Goal: Information Seeking & Learning: Learn about a topic

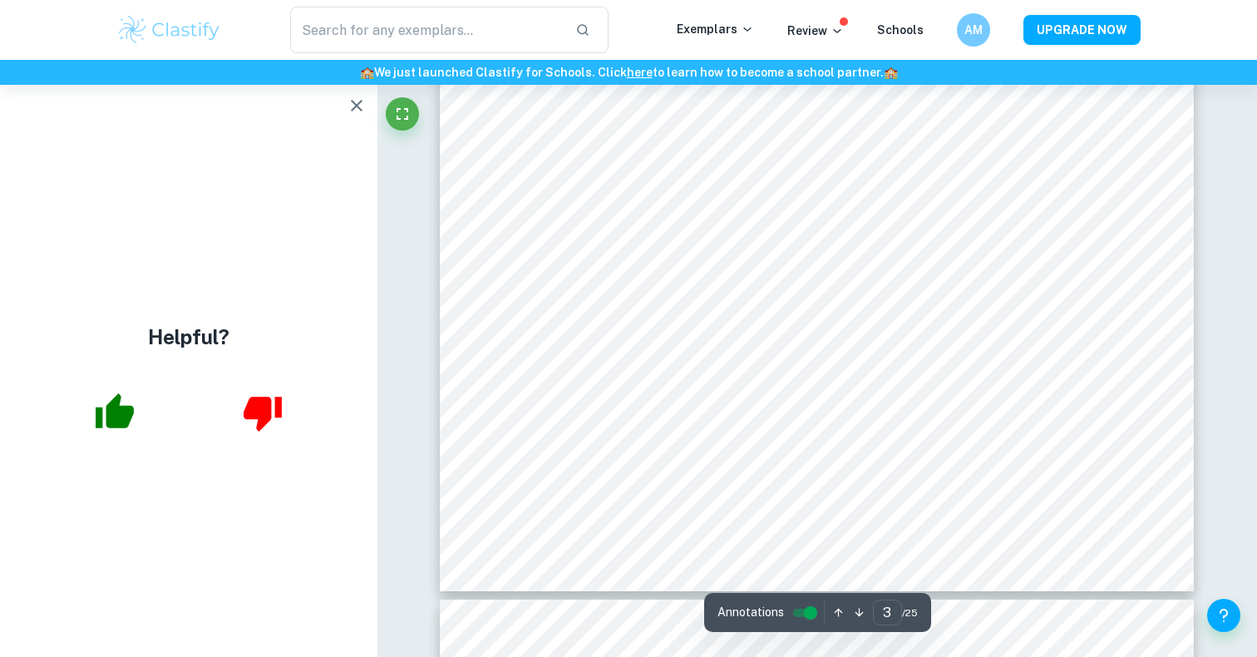
scroll to position [2966, 0]
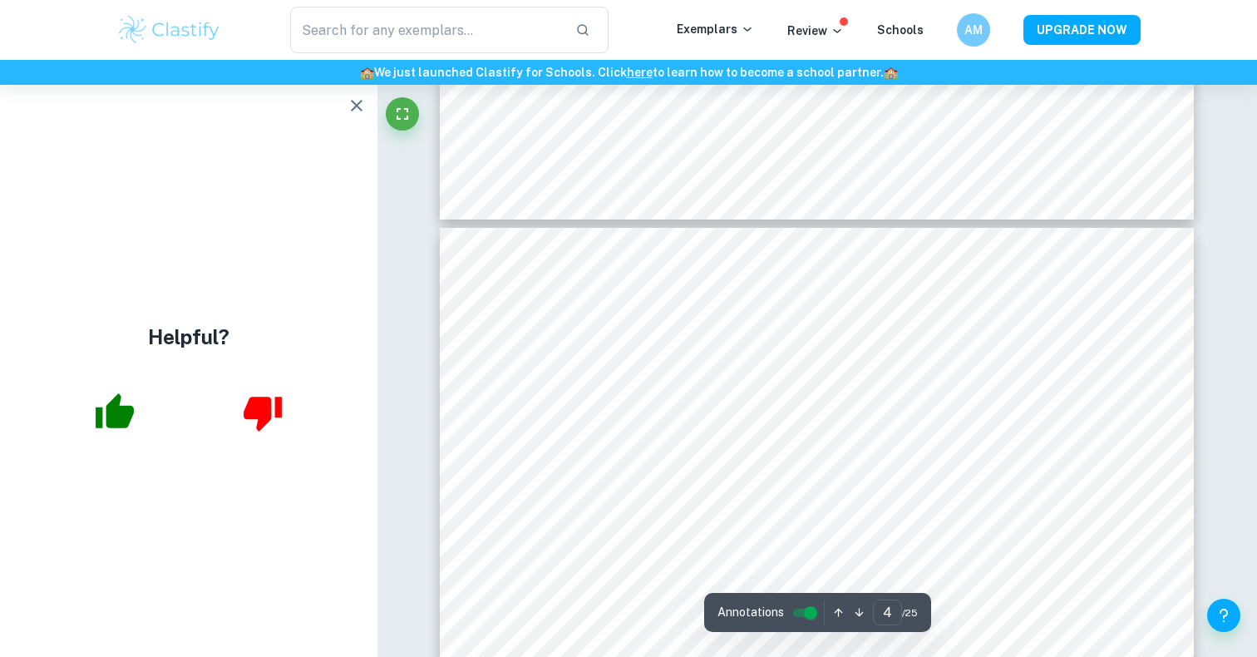
type input "5"
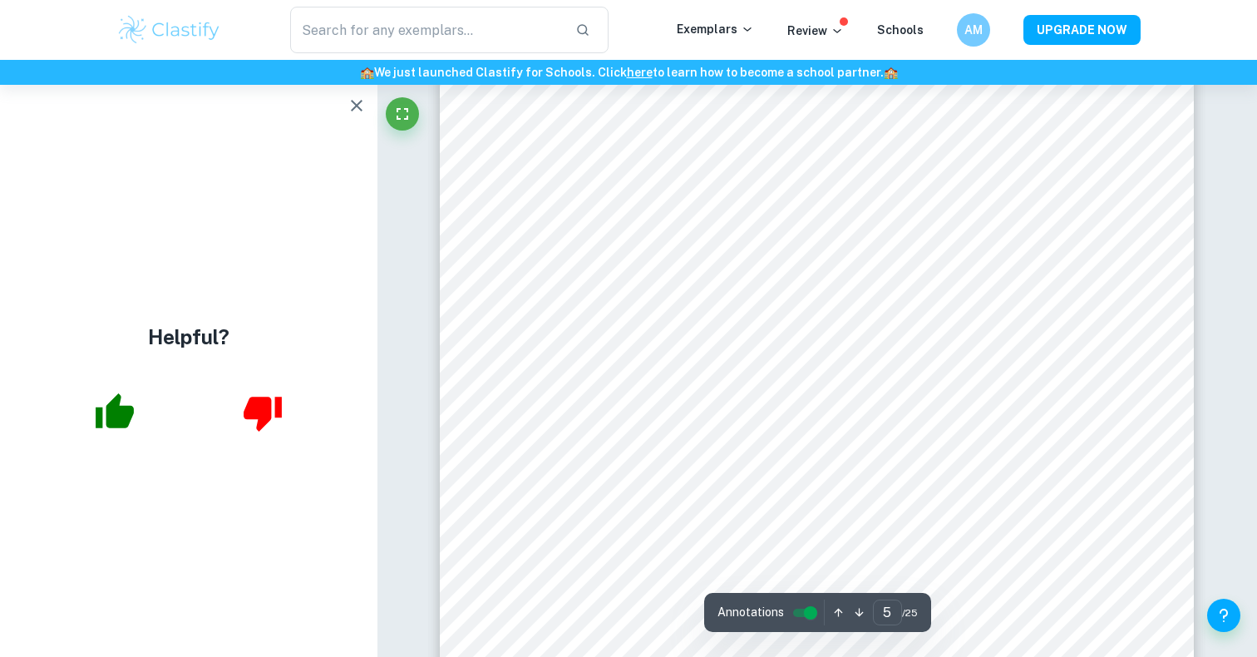
scroll to position [4569, 0]
